Goal: Task Accomplishment & Management: Use online tool/utility

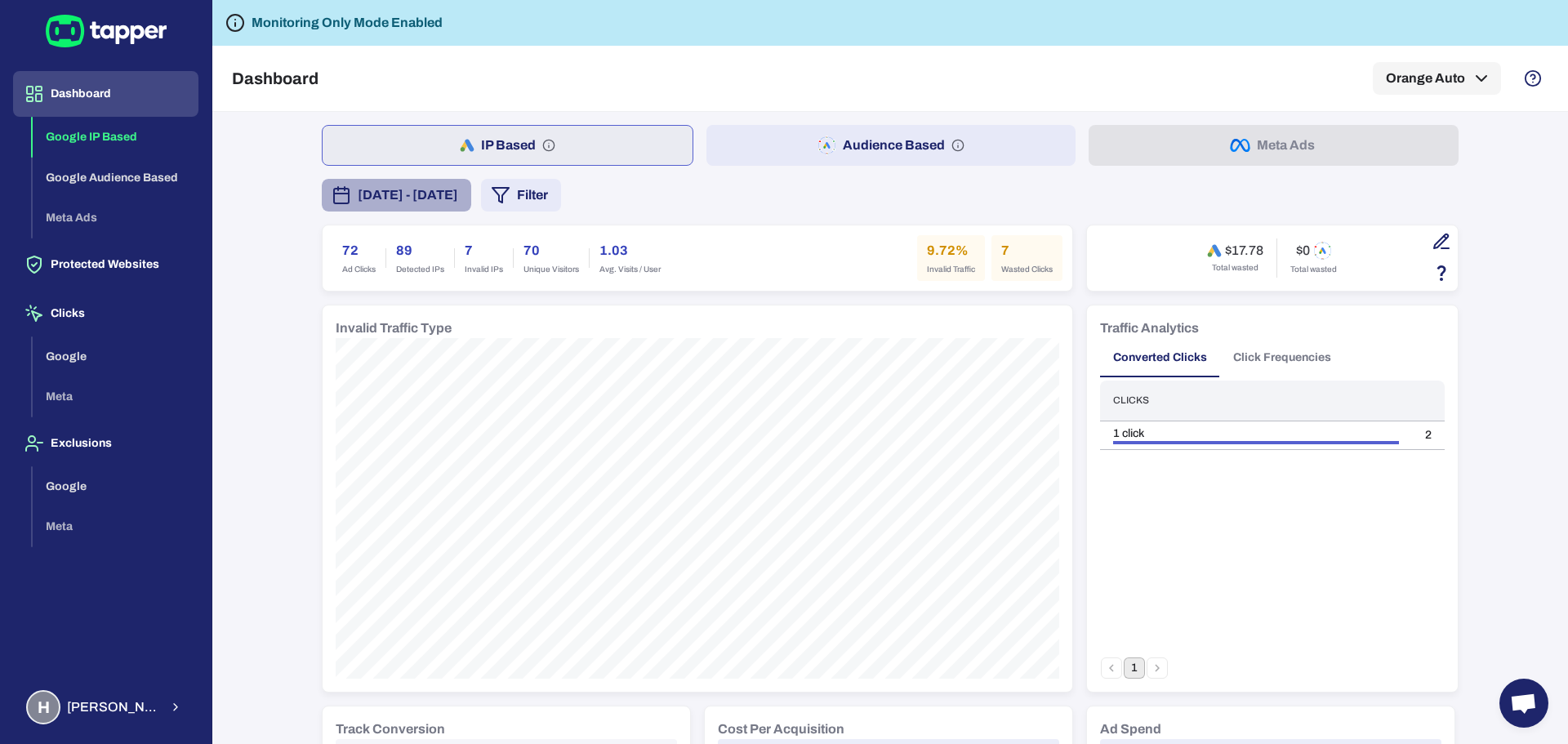
click at [433, 192] on span "[DATE] - [DATE]" at bounding box center [408, 195] width 101 height 20
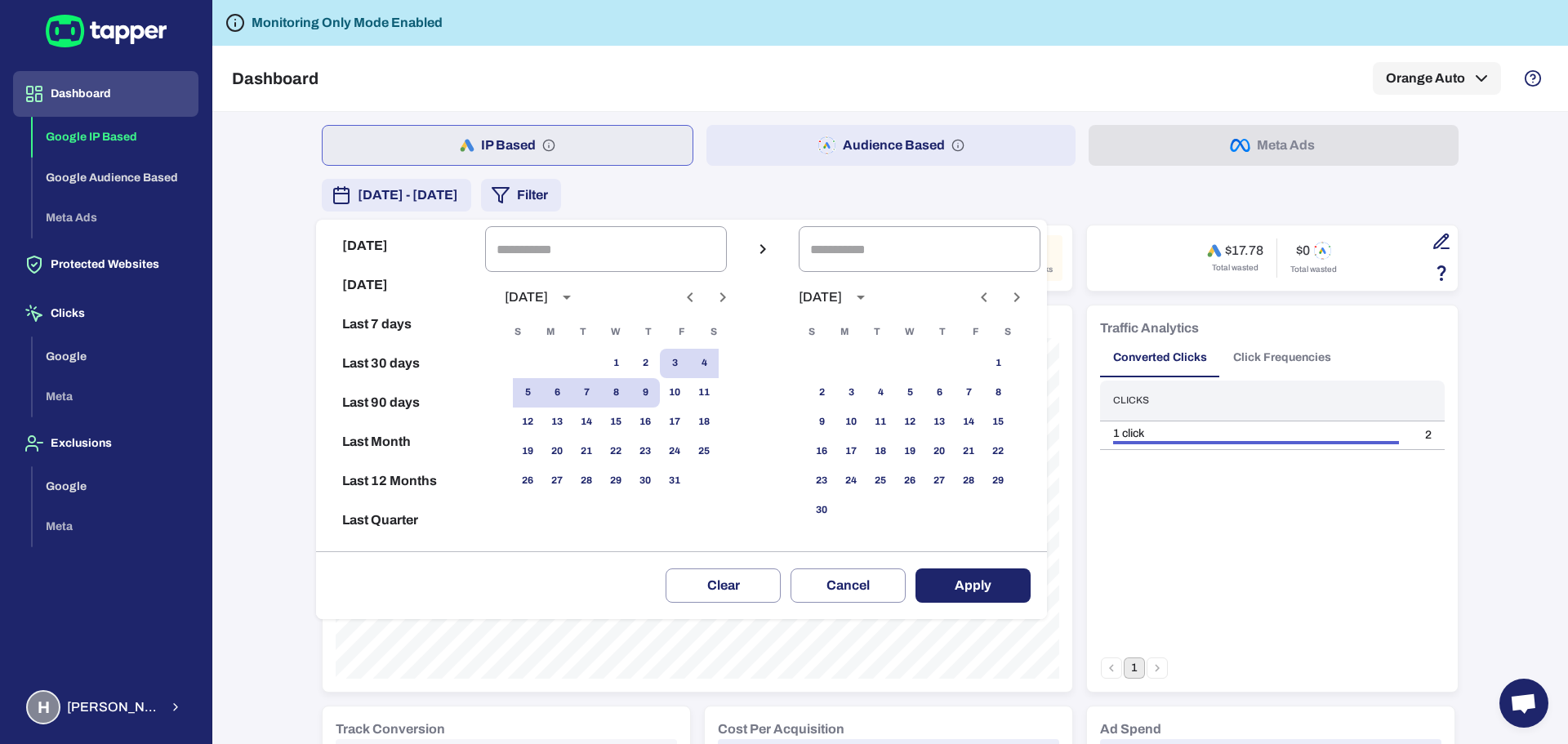
click at [375, 252] on button "Today" at bounding box center [401, 246] width 156 height 39
type input "**********"
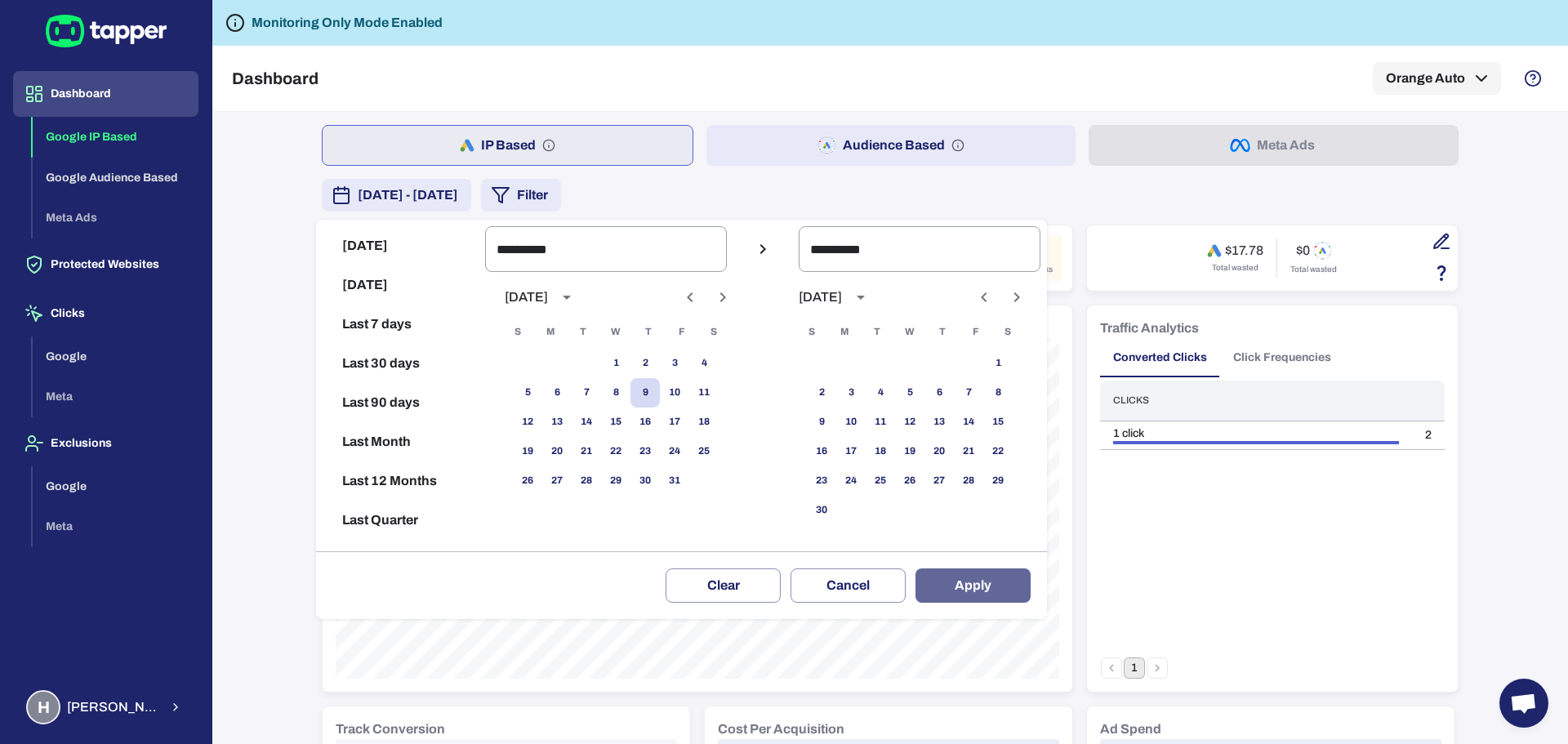
click at [984, 584] on button "Apply" at bounding box center [973, 586] width 115 height 35
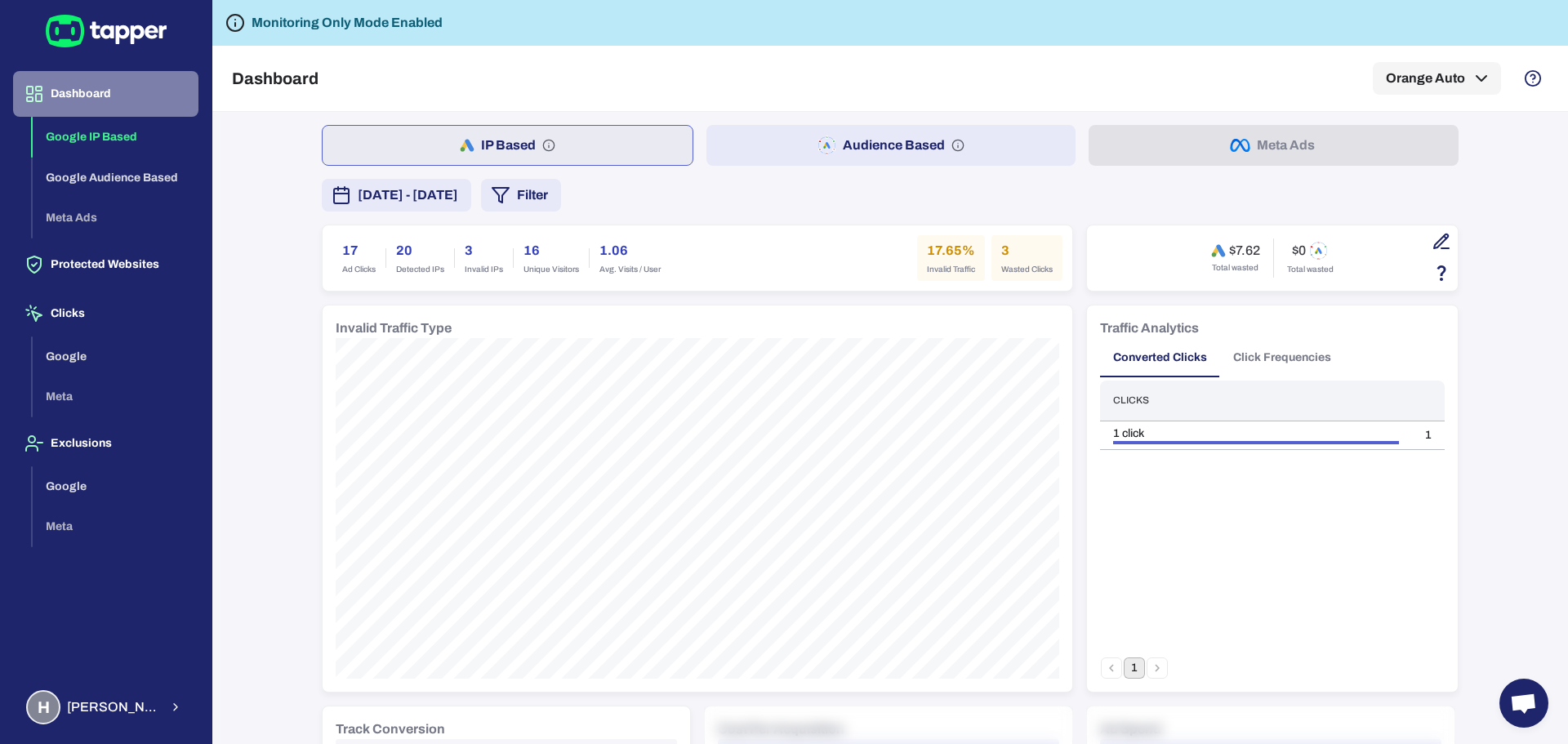
drag, startPoint x: 127, startPoint y: 91, endPoint x: 214, endPoint y: 125, distance: 93.4
click at [127, 91] on button "Dashboard" at bounding box center [106, 94] width 186 height 46
click at [458, 200] on span "[DATE] - [DATE]" at bounding box center [408, 195] width 101 height 20
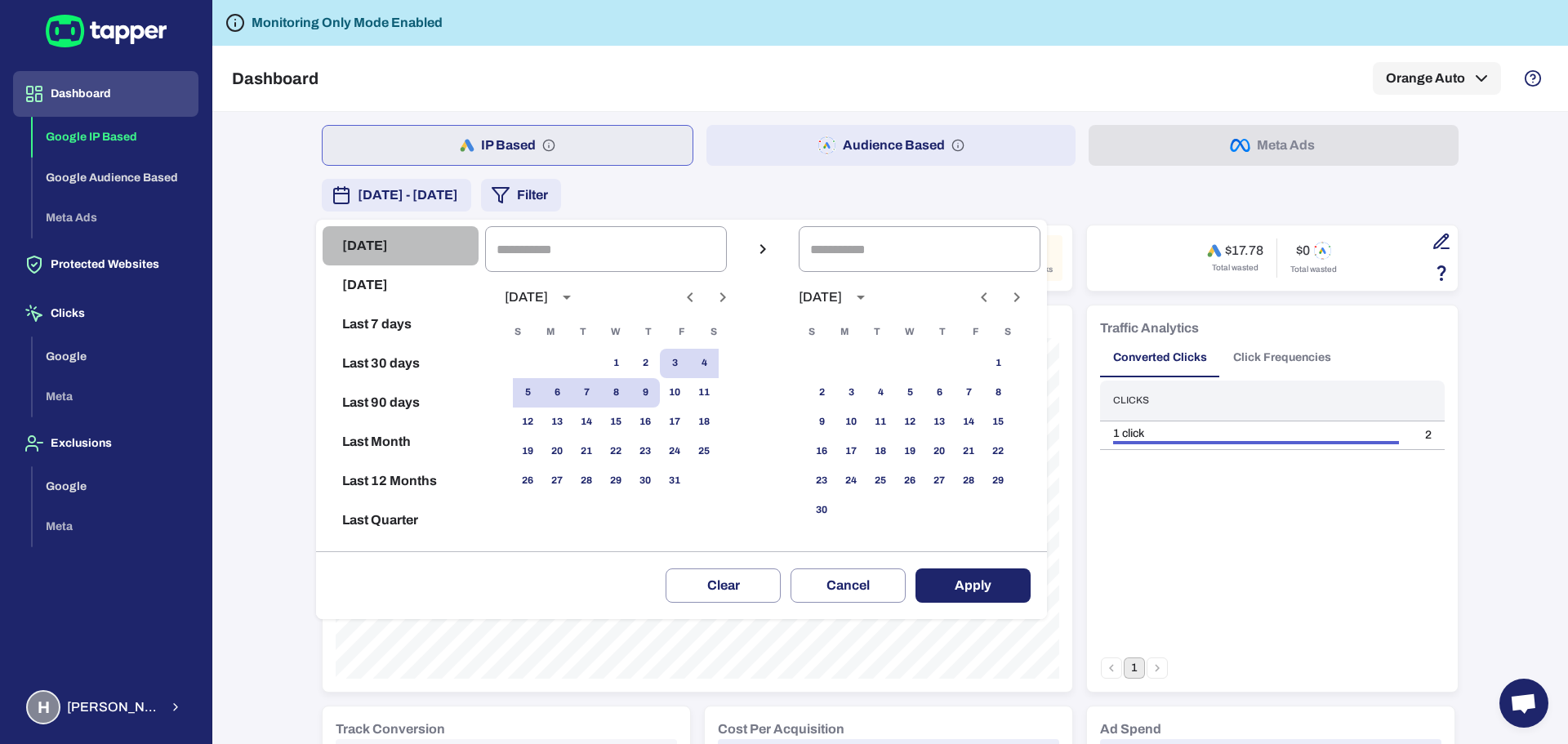
click at [412, 241] on button "Today" at bounding box center [401, 246] width 156 height 39
type input "**********"
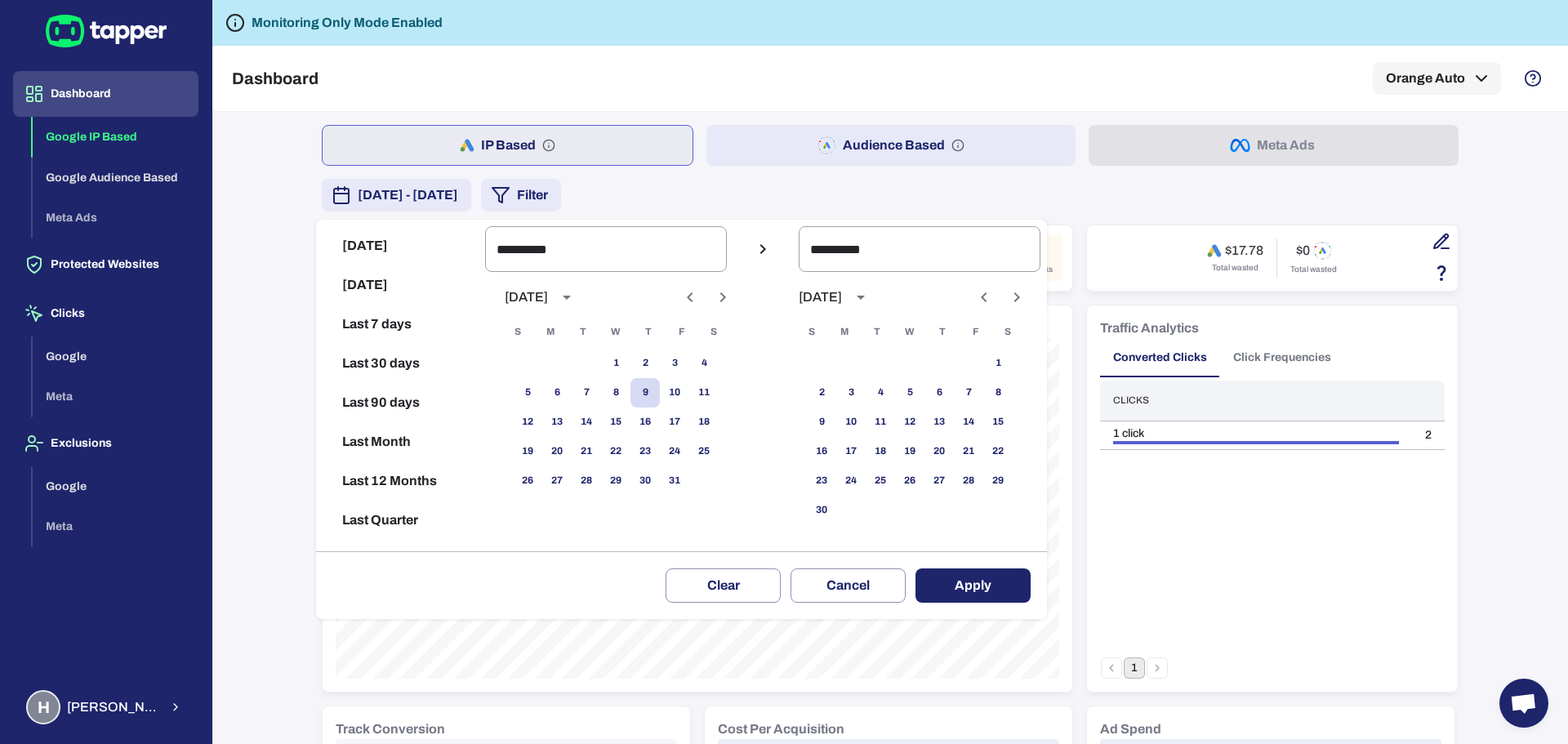
click at [997, 586] on button "Apply" at bounding box center [973, 586] width 115 height 35
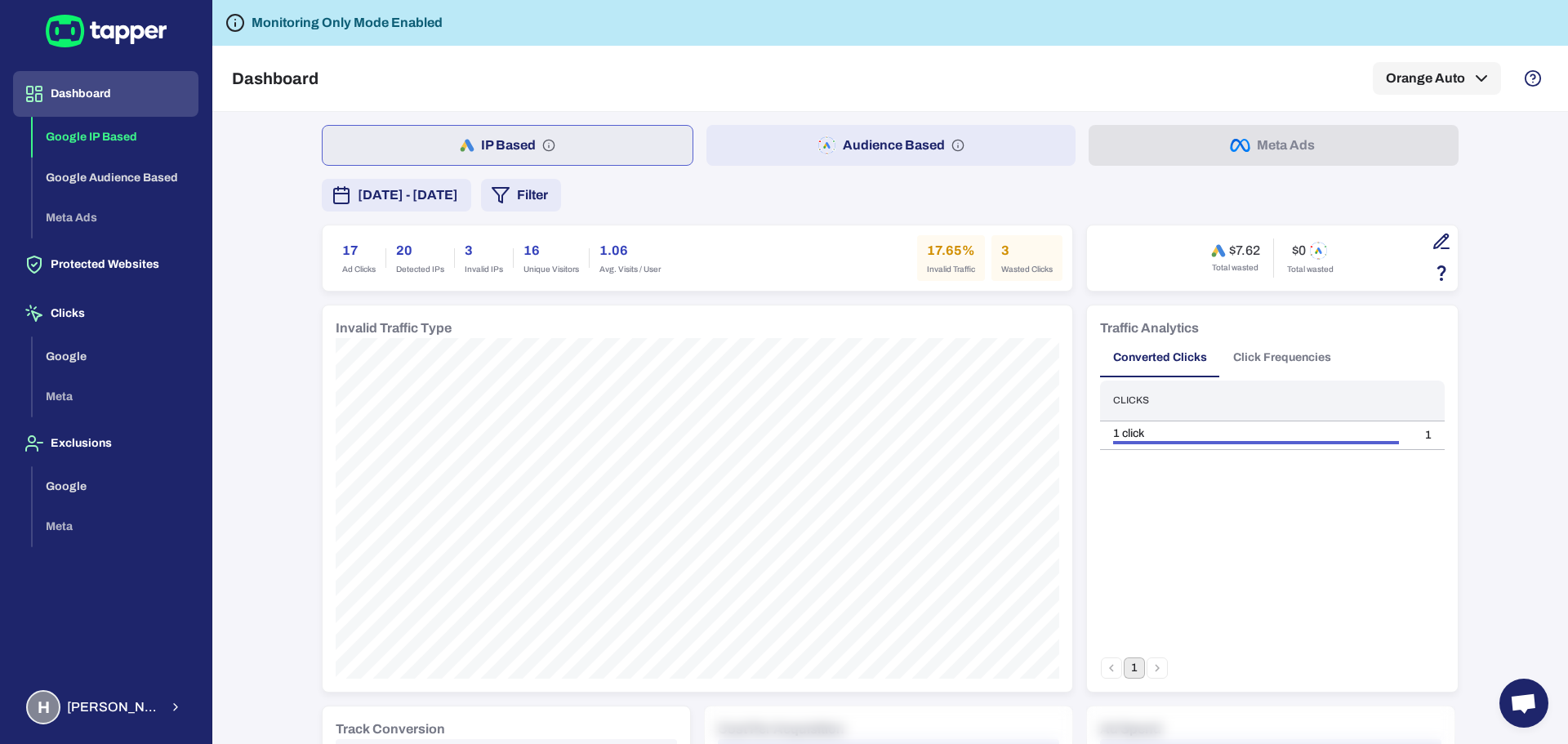
click at [61, 83] on button "Dashboard" at bounding box center [106, 94] width 186 height 46
click at [458, 194] on span "[DATE] - [DATE]" at bounding box center [408, 195] width 101 height 20
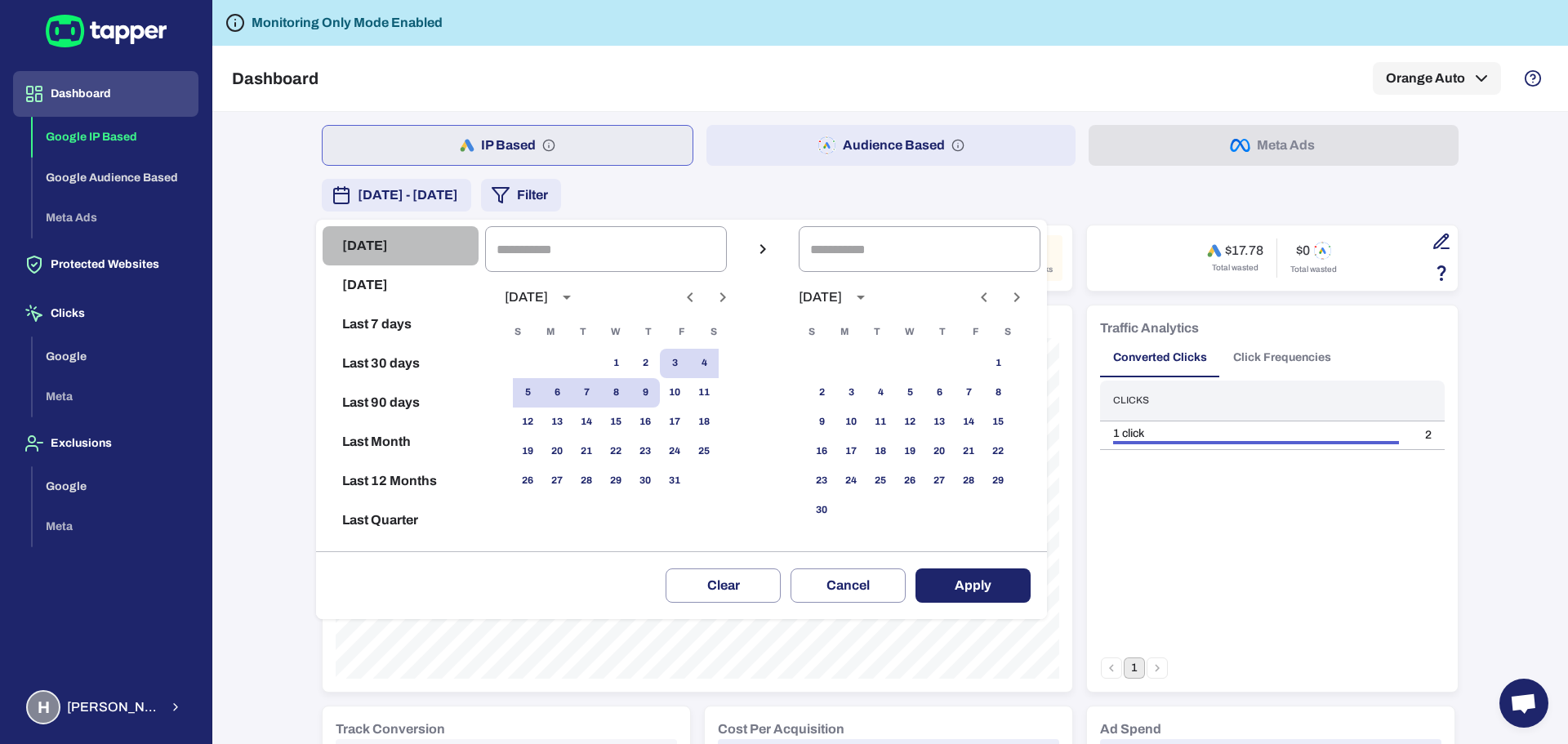
click at [399, 253] on button "Today" at bounding box center [401, 246] width 156 height 39
type input "**********"
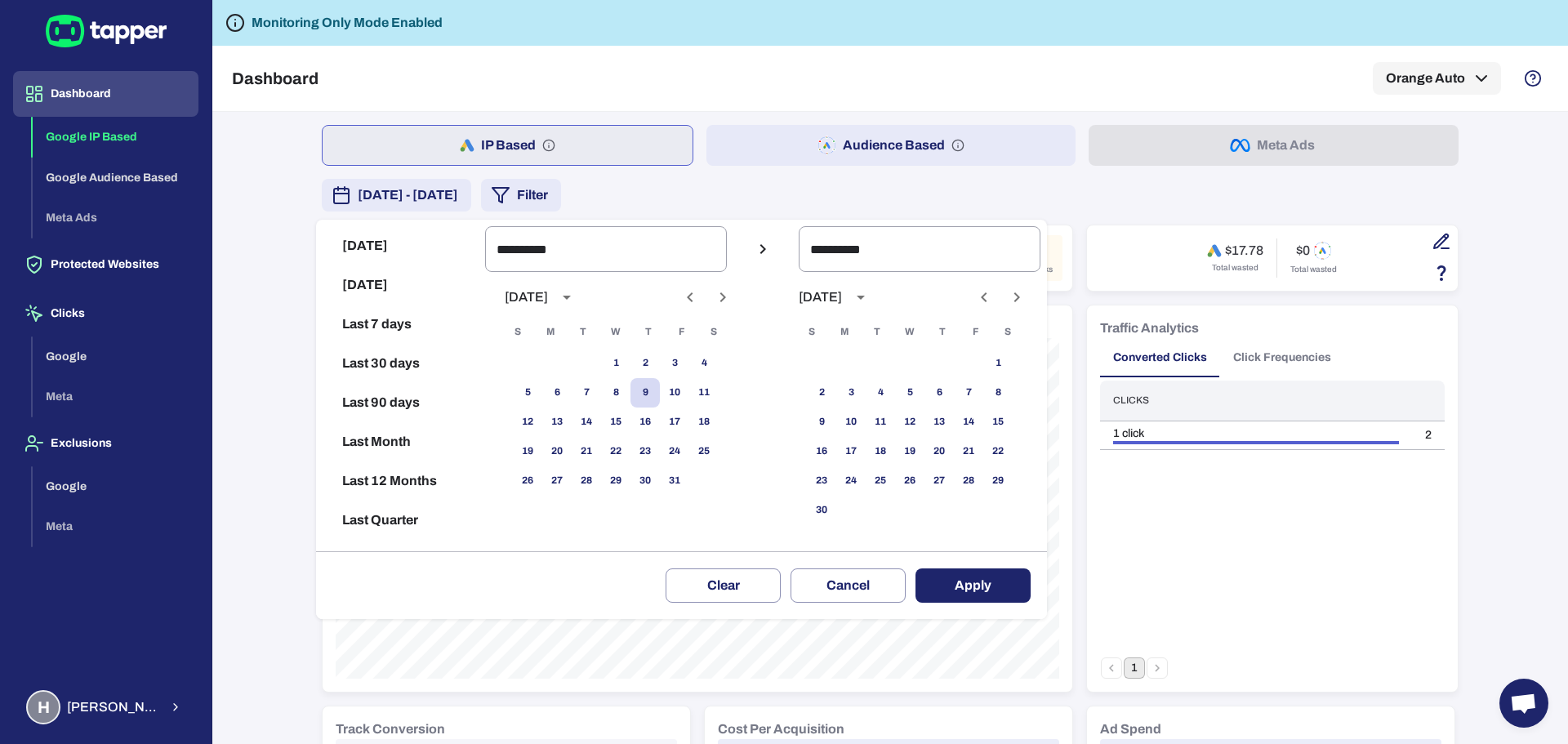
click at [982, 563] on div "Clear Cancel Apply" at bounding box center [682, 585] width 731 height 68
click at [982, 592] on button "Apply" at bounding box center [973, 586] width 115 height 35
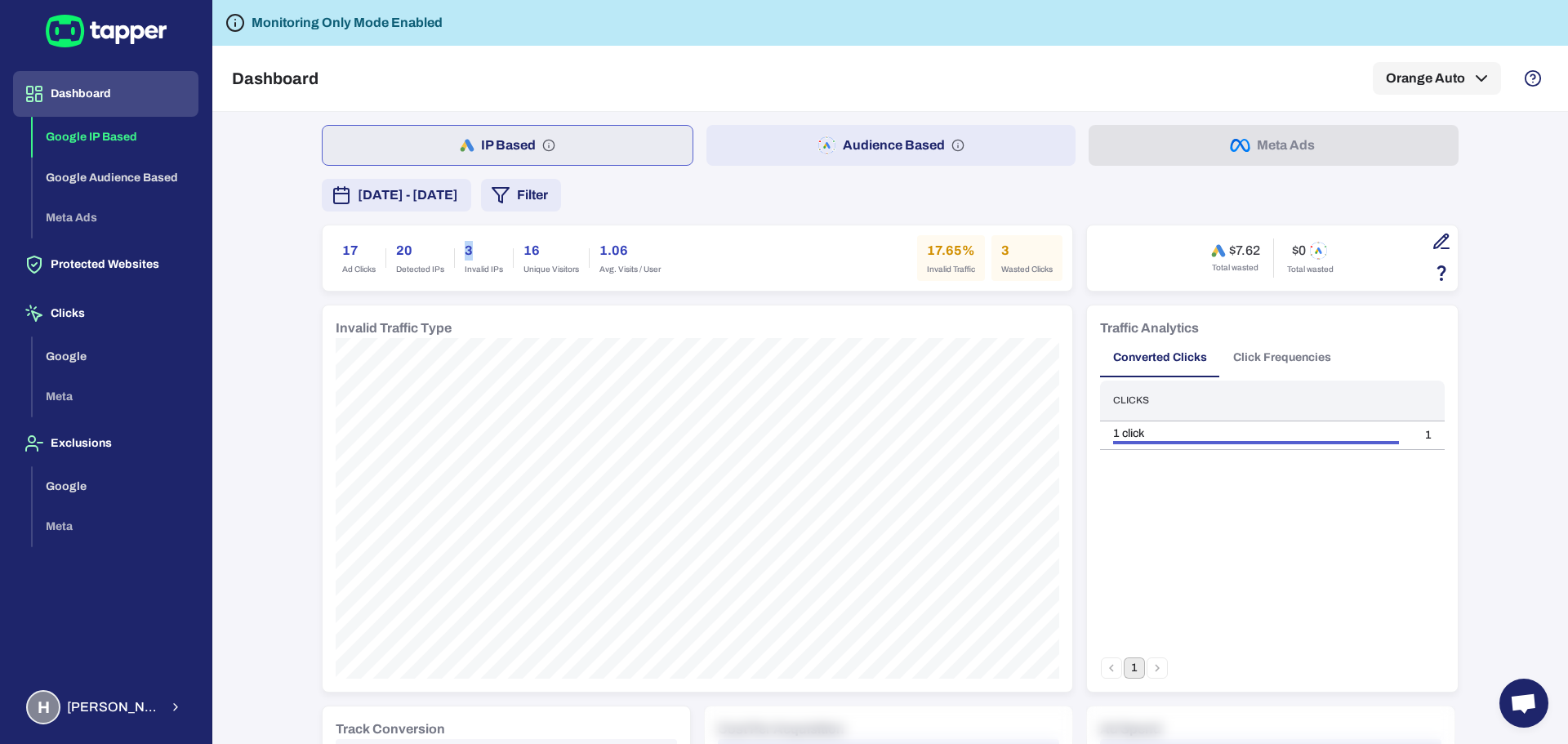
click at [467, 250] on h6 "3" at bounding box center [484, 251] width 38 height 20
click at [471, 252] on h6 "3" at bounding box center [484, 251] width 38 height 20
click at [113, 329] on button "Clicks" at bounding box center [106, 313] width 186 height 46
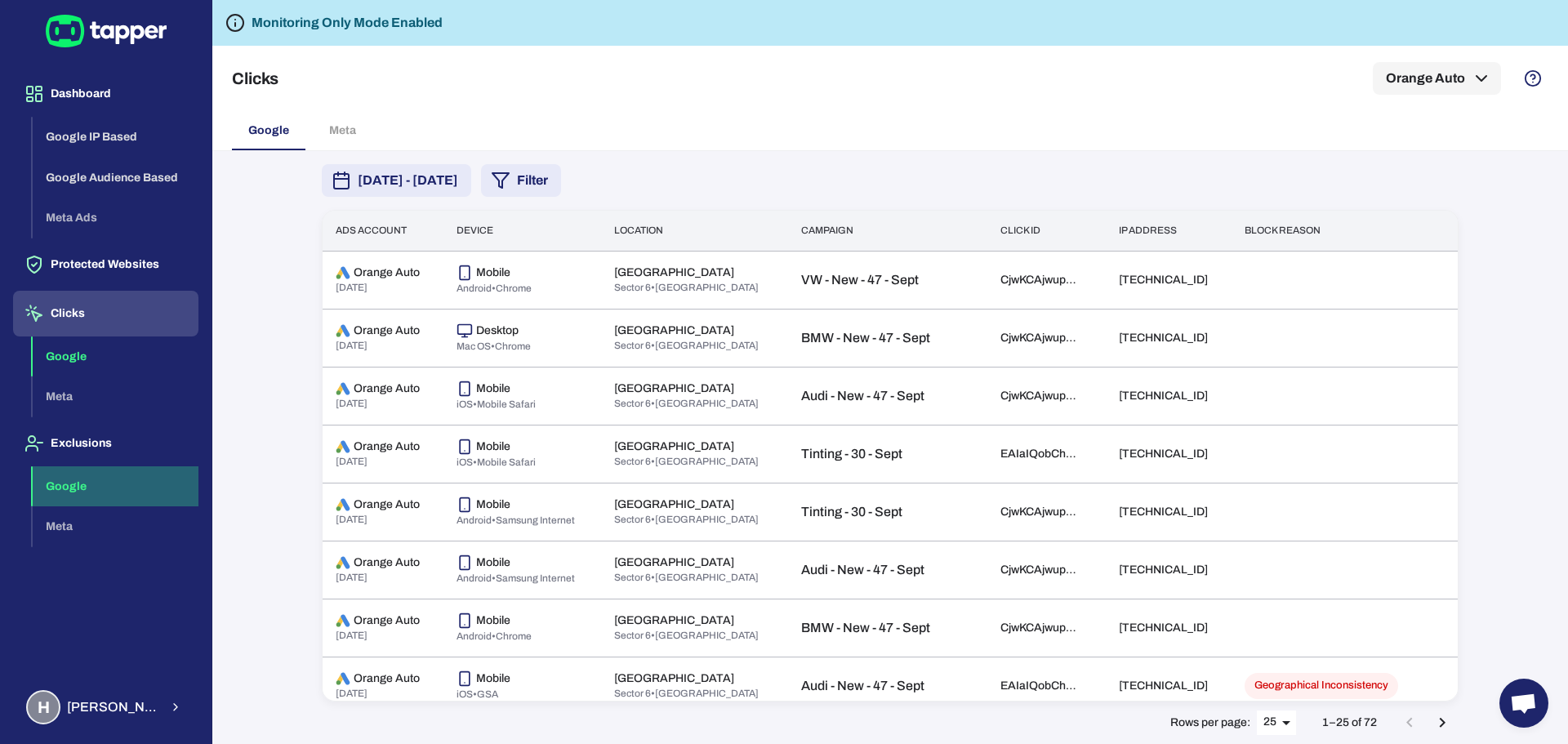
click at [103, 486] on button "Google" at bounding box center [115, 486] width 166 height 41
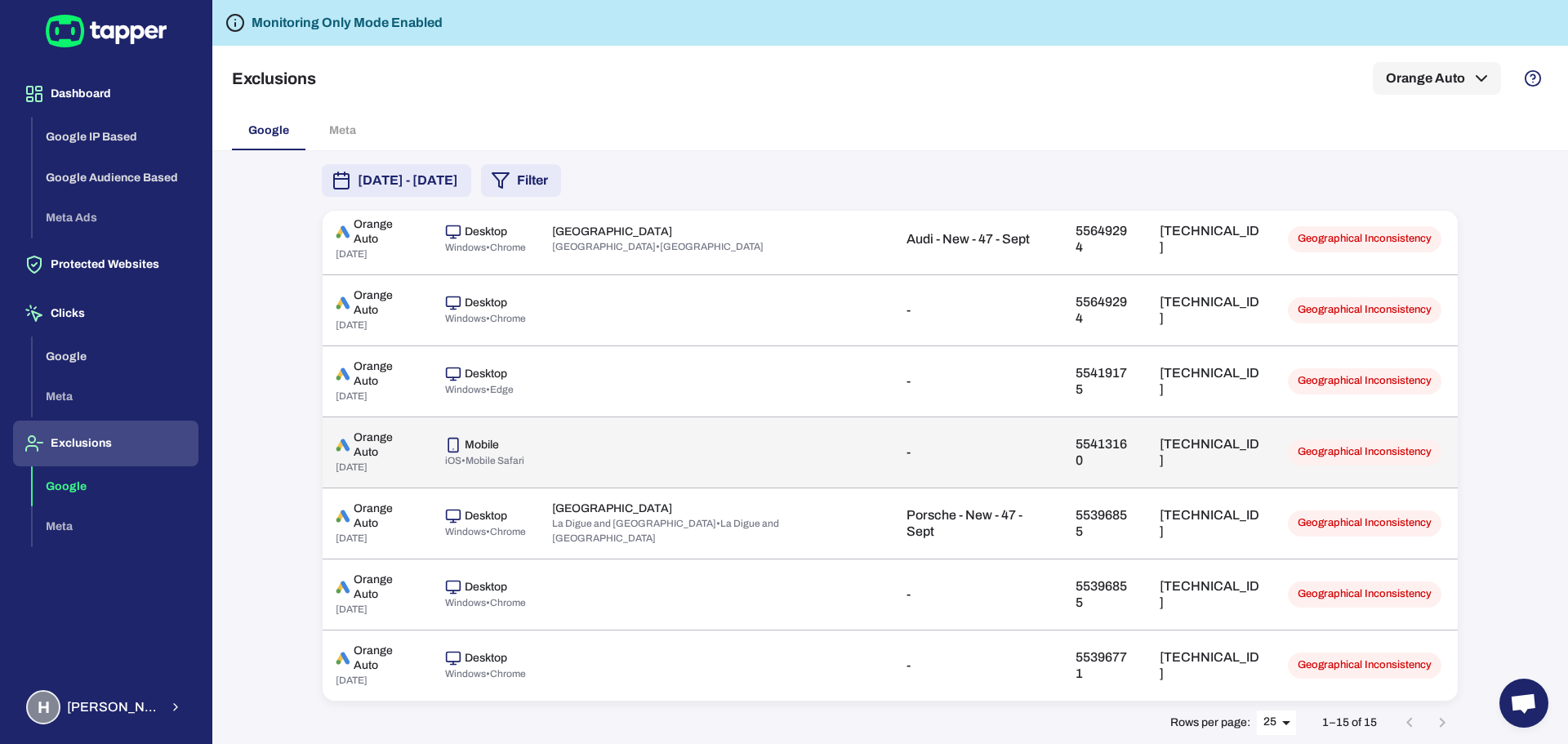
scroll to position [628, 0]
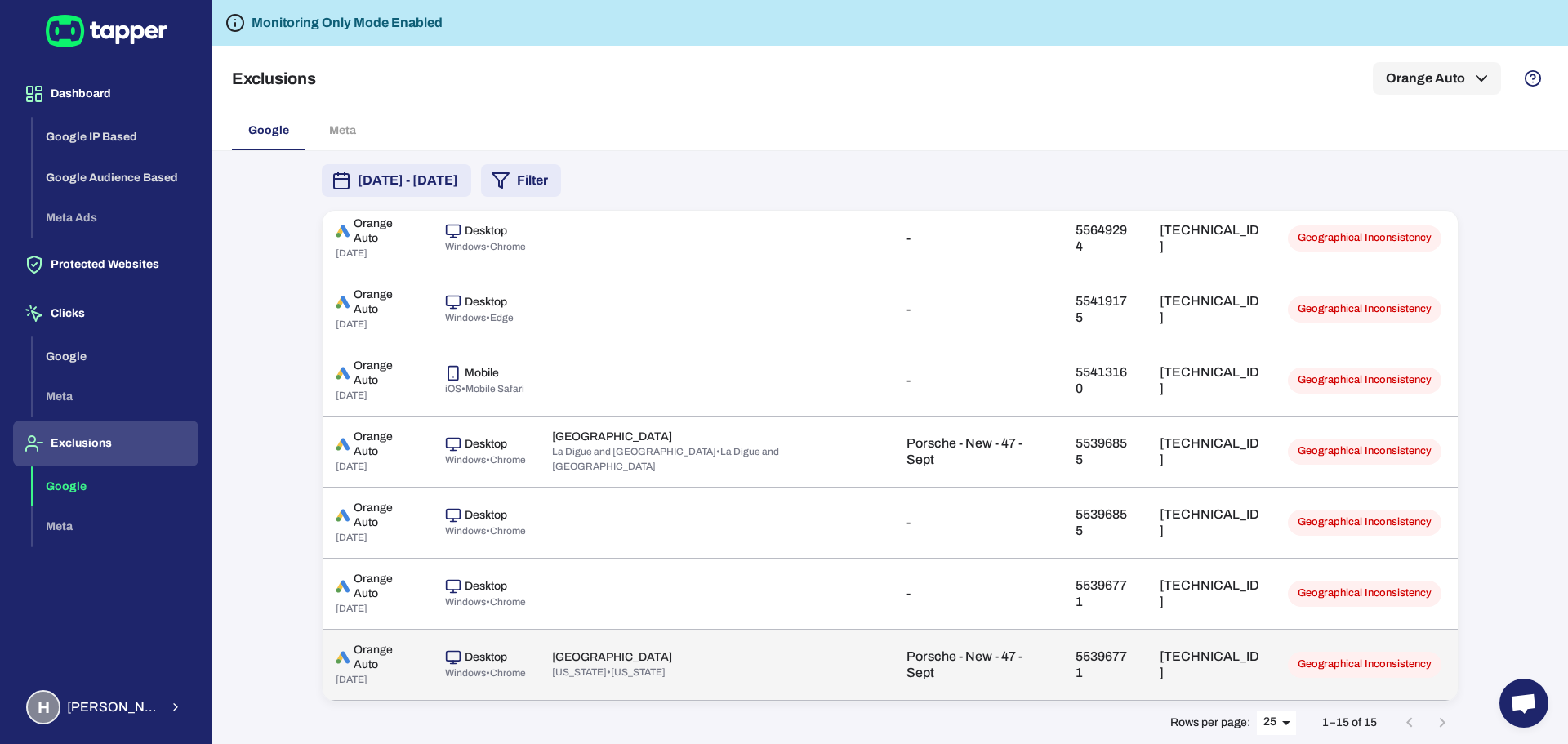
click at [1160, 655] on p "192.177.24.200" at bounding box center [1211, 665] width 102 height 33
click at [1160, 655] on p "192.177.24.200" at bounding box center [1211, 665] width 102 height 33
click at [1147, 648] on td "192.177.24.200" at bounding box center [1211, 664] width 128 height 71
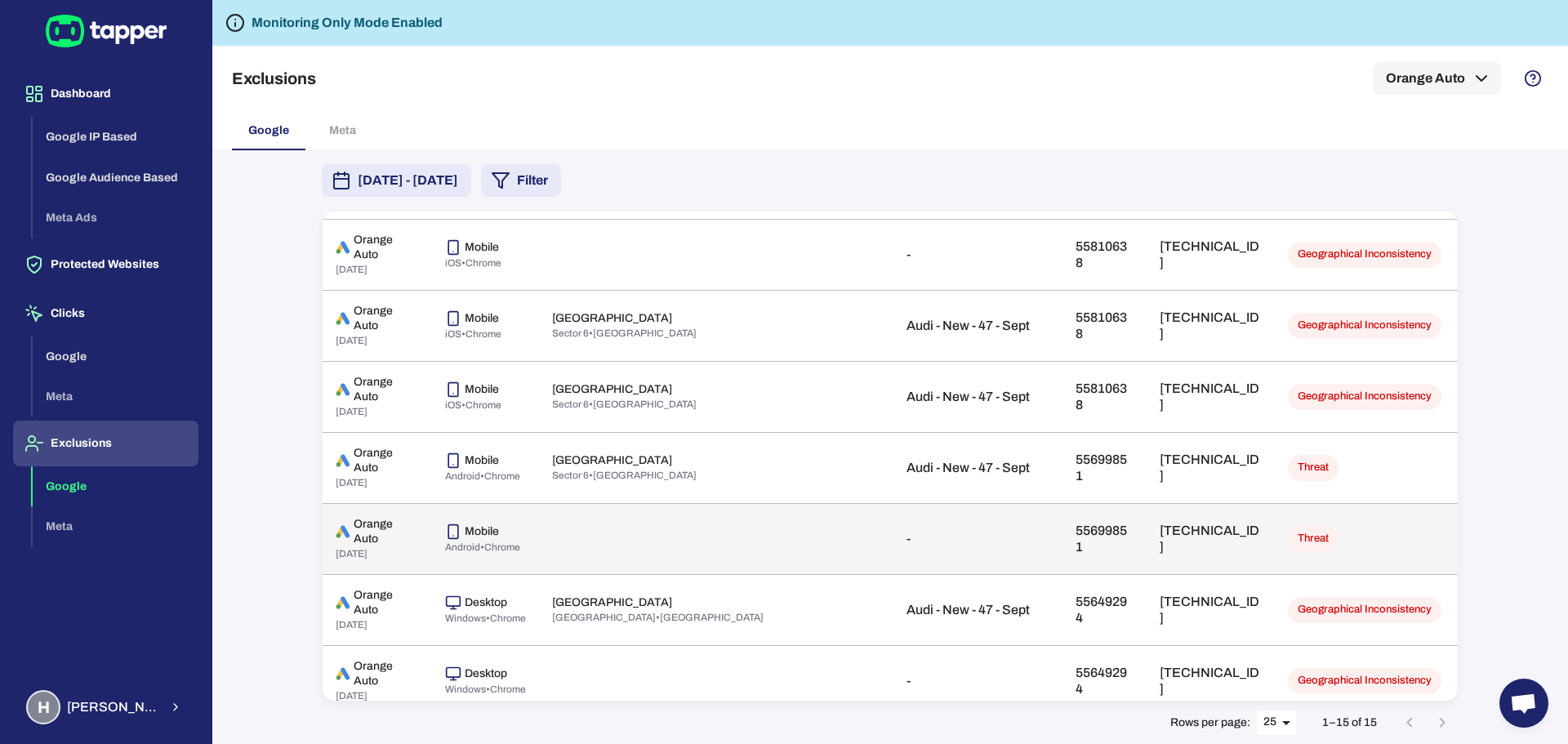
scroll to position [0, 0]
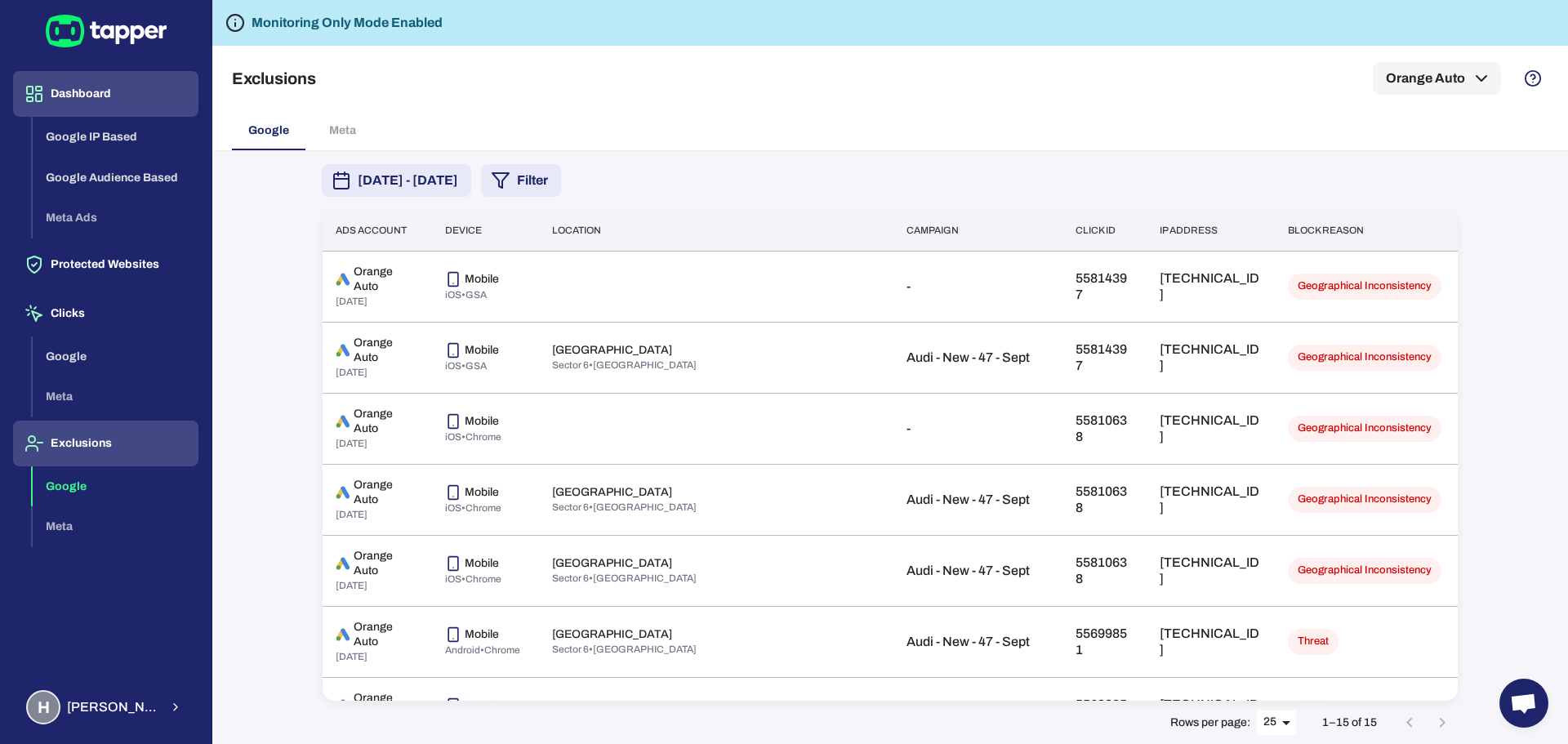
click at [107, 86] on button "Dashboard" at bounding box center [106, 94] width 186 height 46
